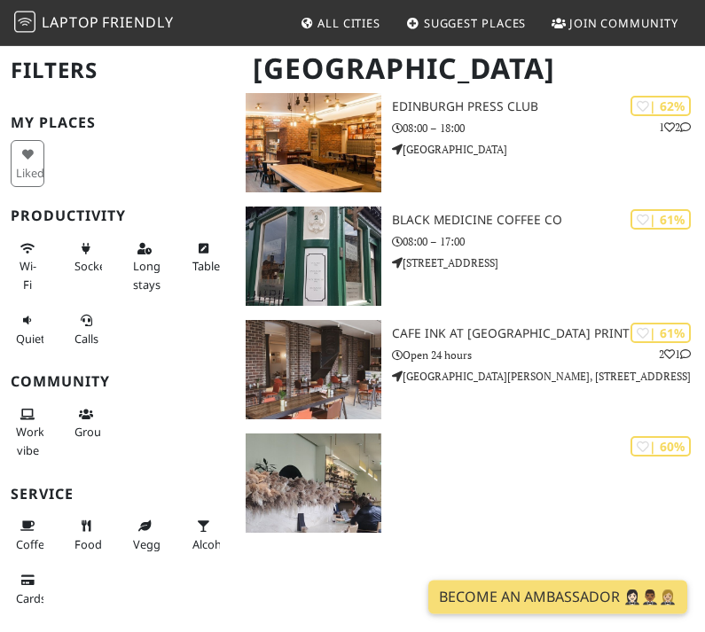
scroll to position [4433, 0]
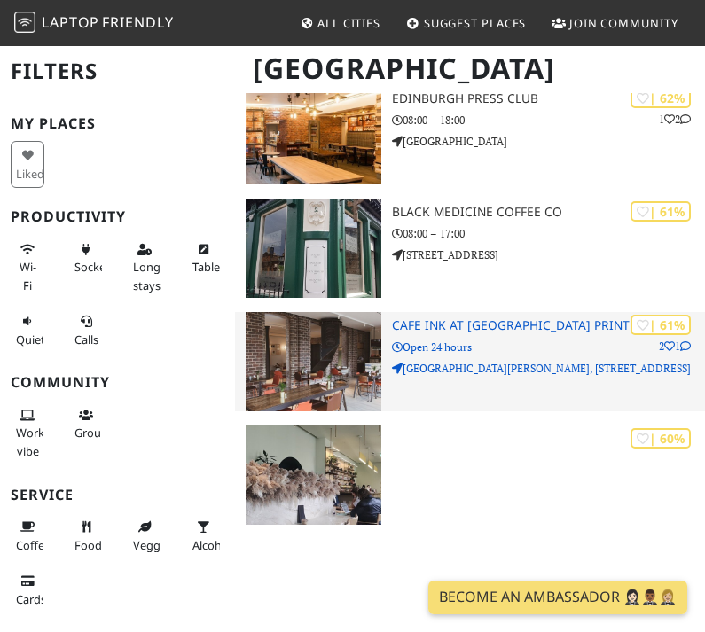
click at [572, 354] on div "| 61% 2 1 Cafe Ink at Edinburgh Printmakers Open 24 hours Castle Mills, 1 Dunde…" at bounding box center [548, 361] width 313 height 99
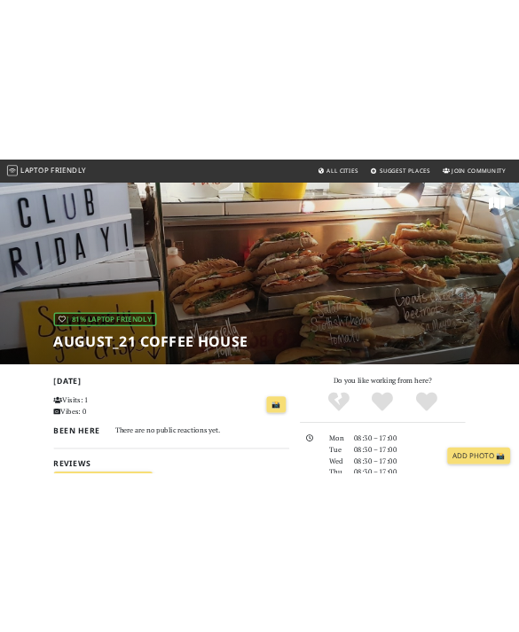
scroll to position [95, 0]
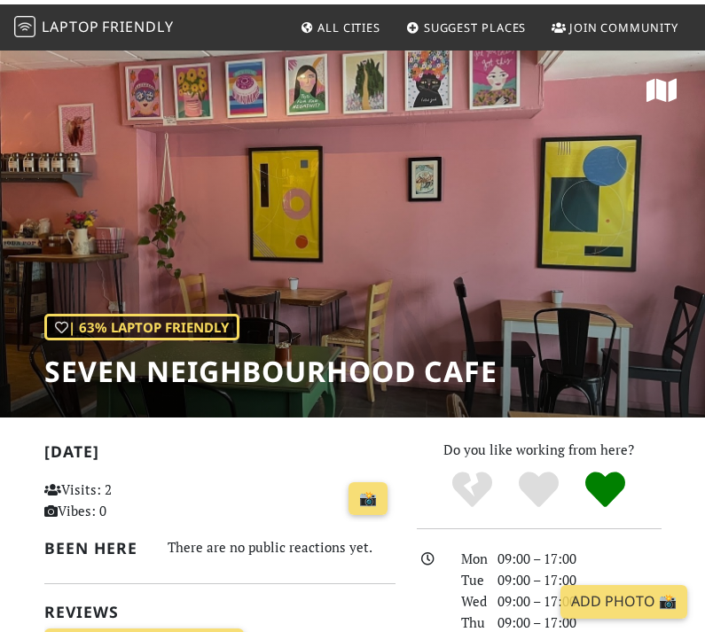
scroll to position [95, 0]
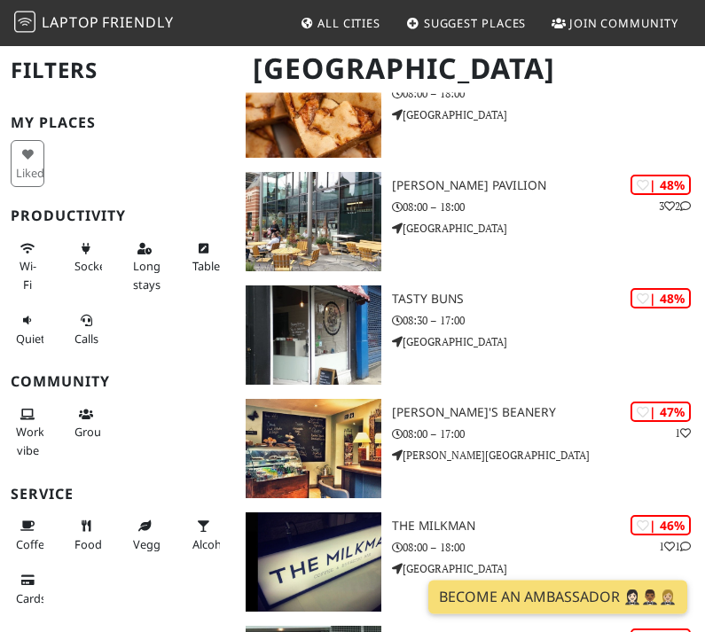
scroll to position [5871, 0]
